Goal: Task Accomplishment & Management: Use online tool/utility

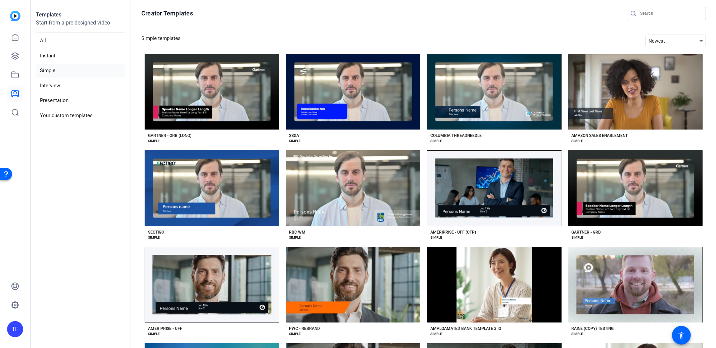
scroll to position [476, 0]
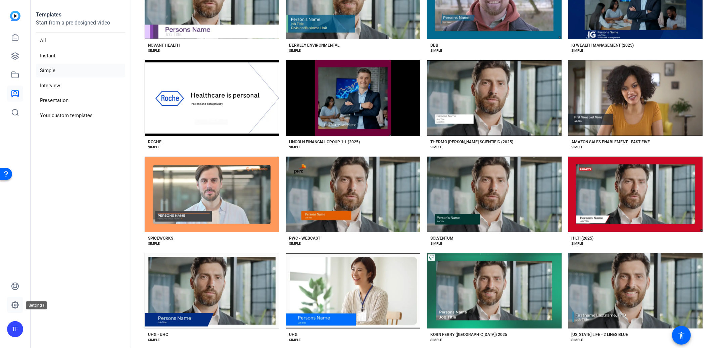
click at [15, 308] on icon at bounding box center [15, 305] width 8 height 8
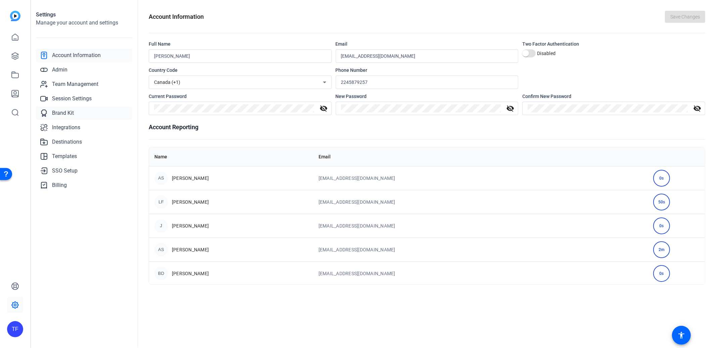
click at [61, 111] on span "Brand Kit" at bounding box center [63, 113] width 22 height 8
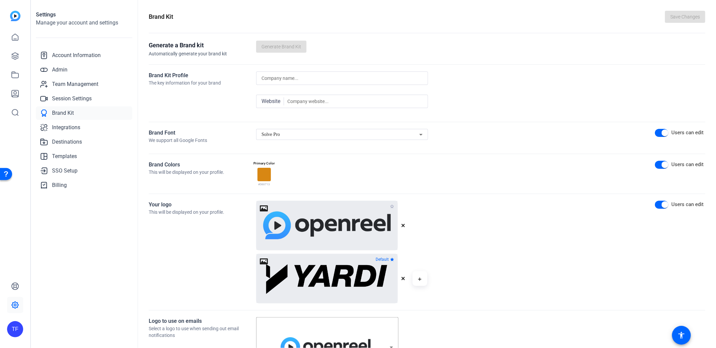
click at [286, 131] on div "Solve Pro" at bounding box center [340, 135] width 158 height 8
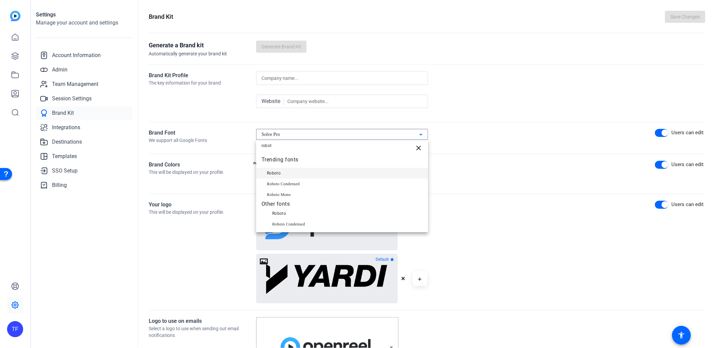
type input "robot"
click at [278, 174] on span "Roboto" at bounding box center [274, 173] width 14 height 8
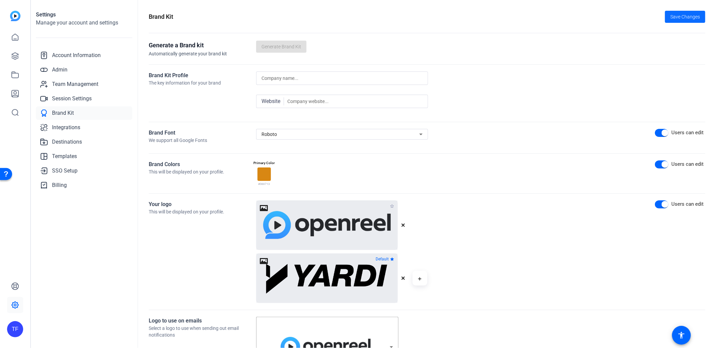
click at [677, 13] on span "Save Changes" at bounding box center [685, 16] width 30 height 7
click at [17, 83] on div at bounding box center [15, 74] width 16 height 91
click at [17, 98] on link at bounding box center [15, 94] width 16 height 16
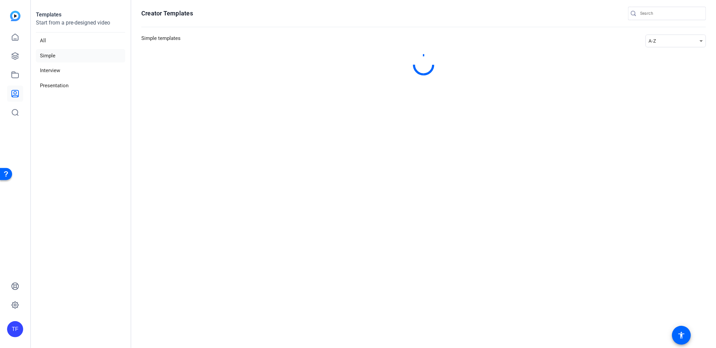
click at [673, 37] on div "A-Z" at bounding box center [673, 41] width 51 height 8
click at [667, 51] on span "Newest" at bounding box center [661, 53] width 14 height 8
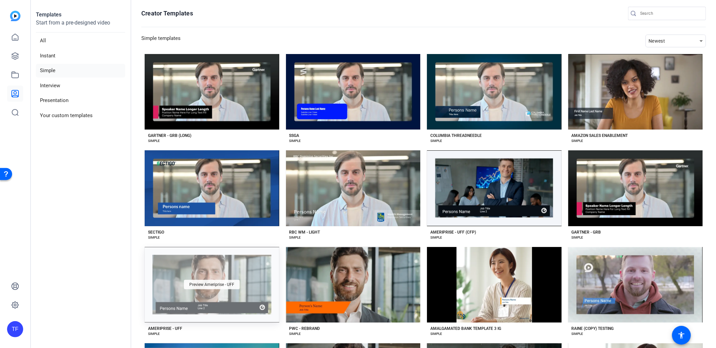
click at [205, 286] on div "Preview Ameriprise - UFF" at bounding box center [212, 284] width 56 height 9
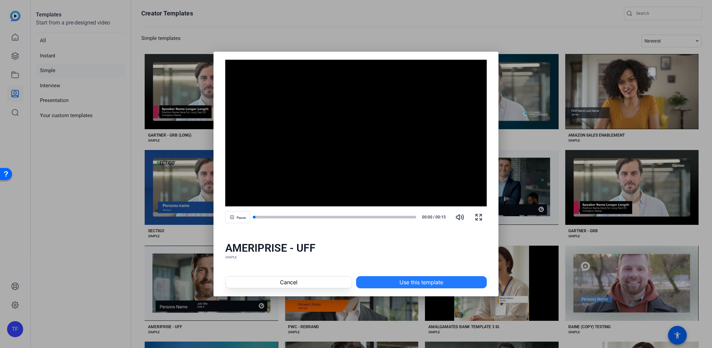
click at [403, 280] on span "Use this template" at bounding box center [421, 282] width 44 height 8
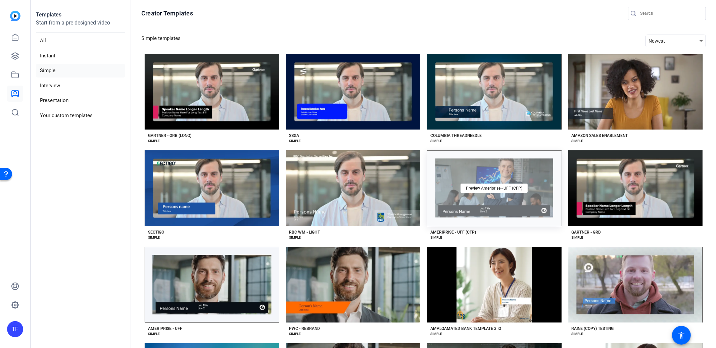
click at [471, 179] on div "Preview Ameriprise - UFF (CFP)" at bounding box center [494, 188] width 135 height 76
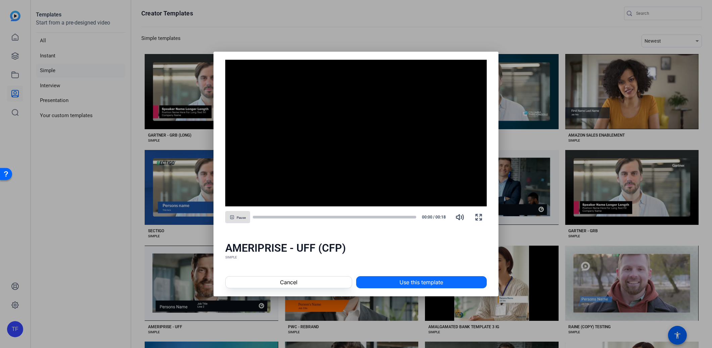
click at [436, 281] on span "Use this template" at bounding box center [421, 282] width 44 height 8
